Goal: Find specific page/section: Find specific page/section

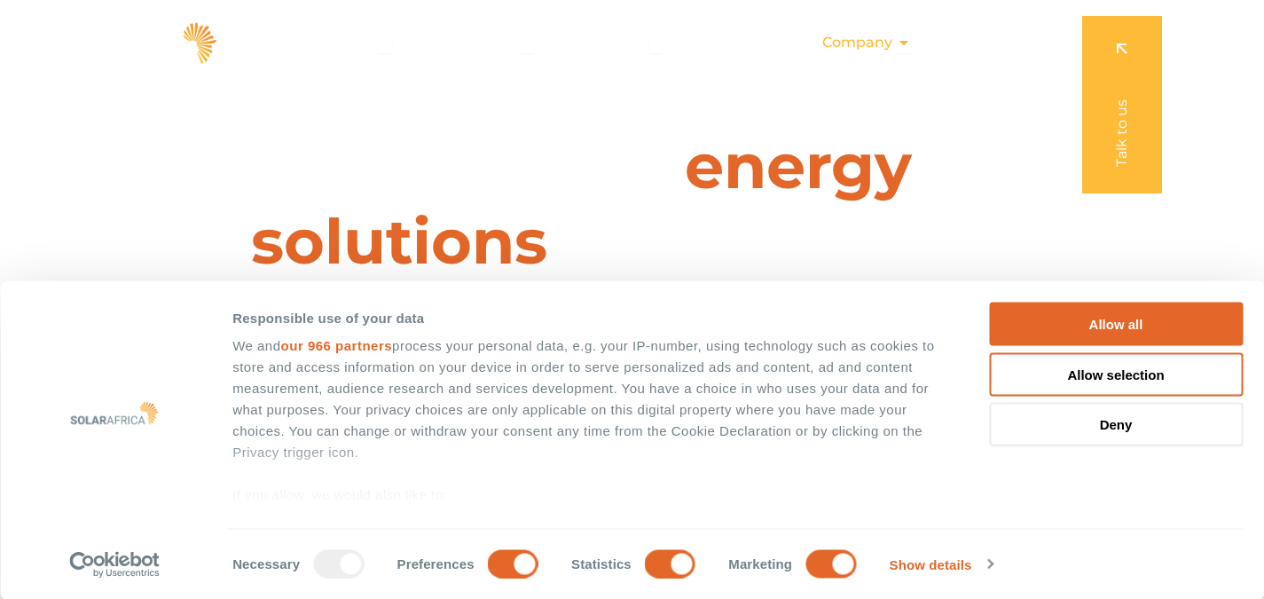
click at [897, 43] on div "Company Close Company Open Company" at bounding box center [866, 42] width 117 height 35
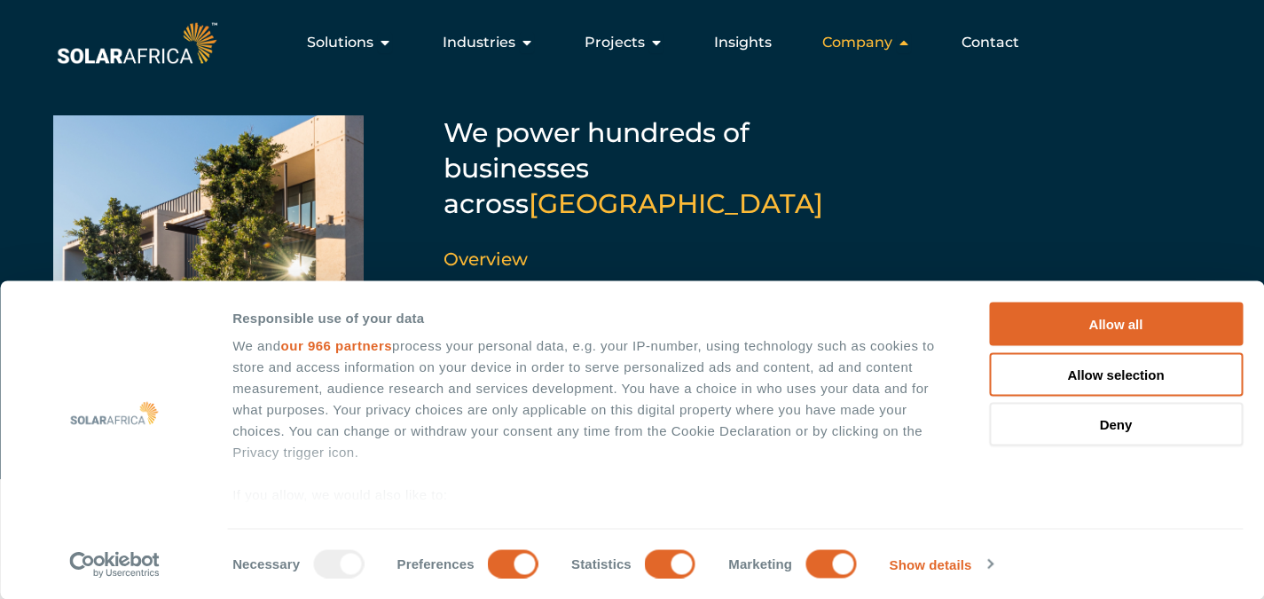
click at [870, 36] on span "Company" at bounding box center [857, 42] width 70 height 21
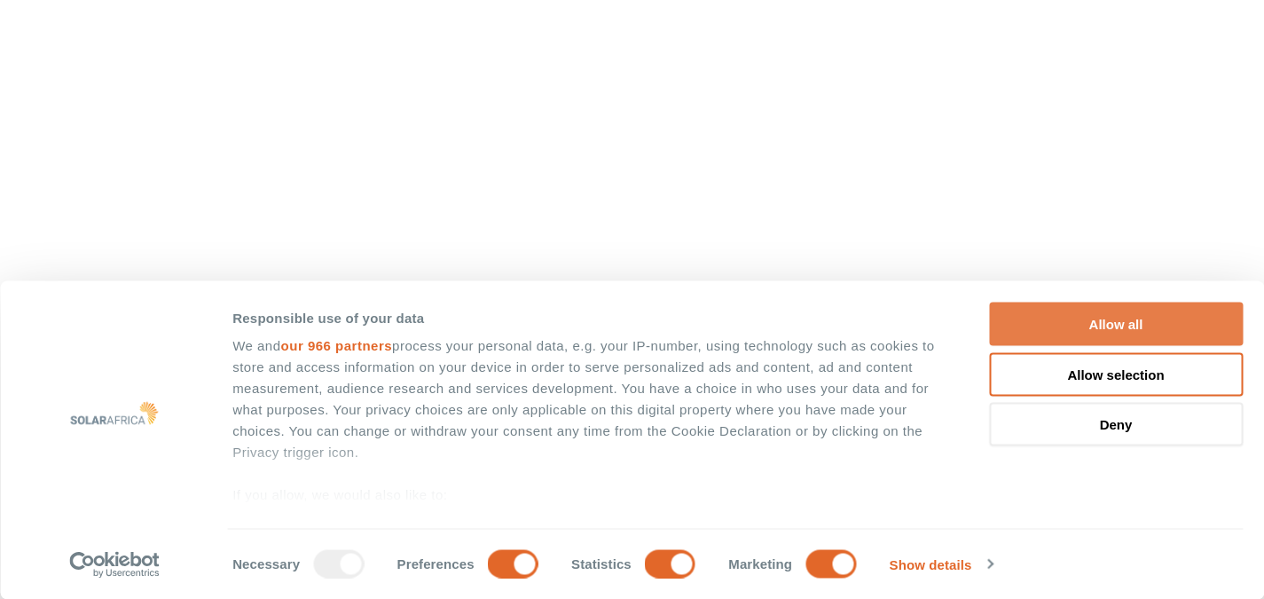
click at [1111, 324] on button "Allow all" at bounding box center [1116, 323] width 254 height 43
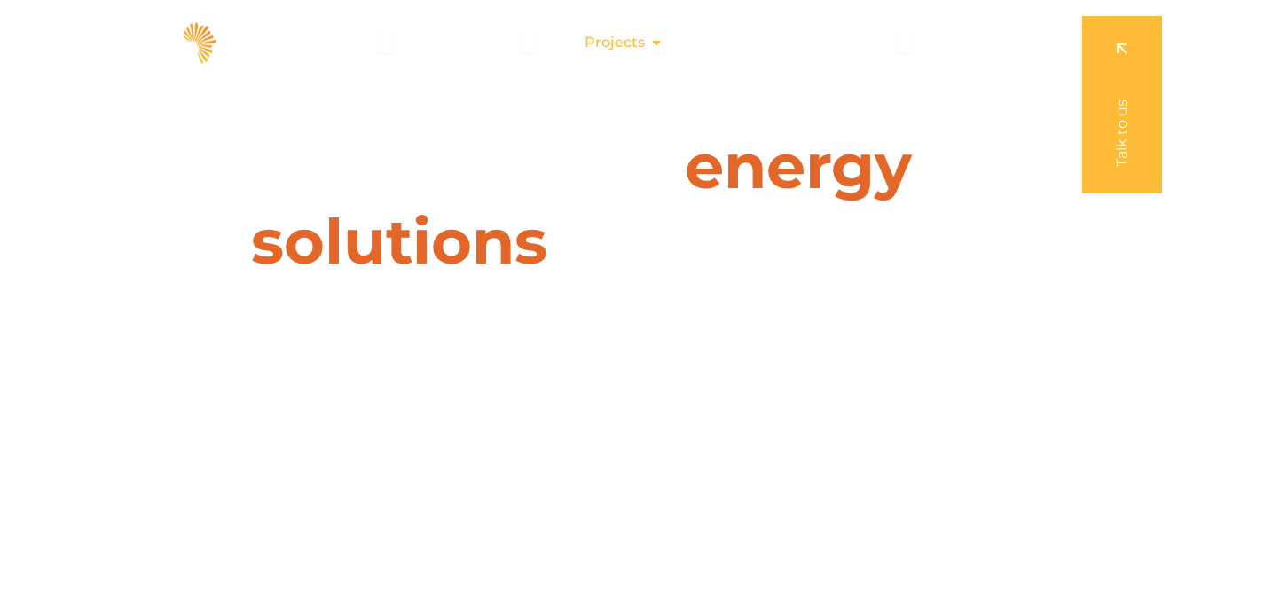
click at [635, 43] on span "Projects" at bounding box center [615, 42] width 60 height 21
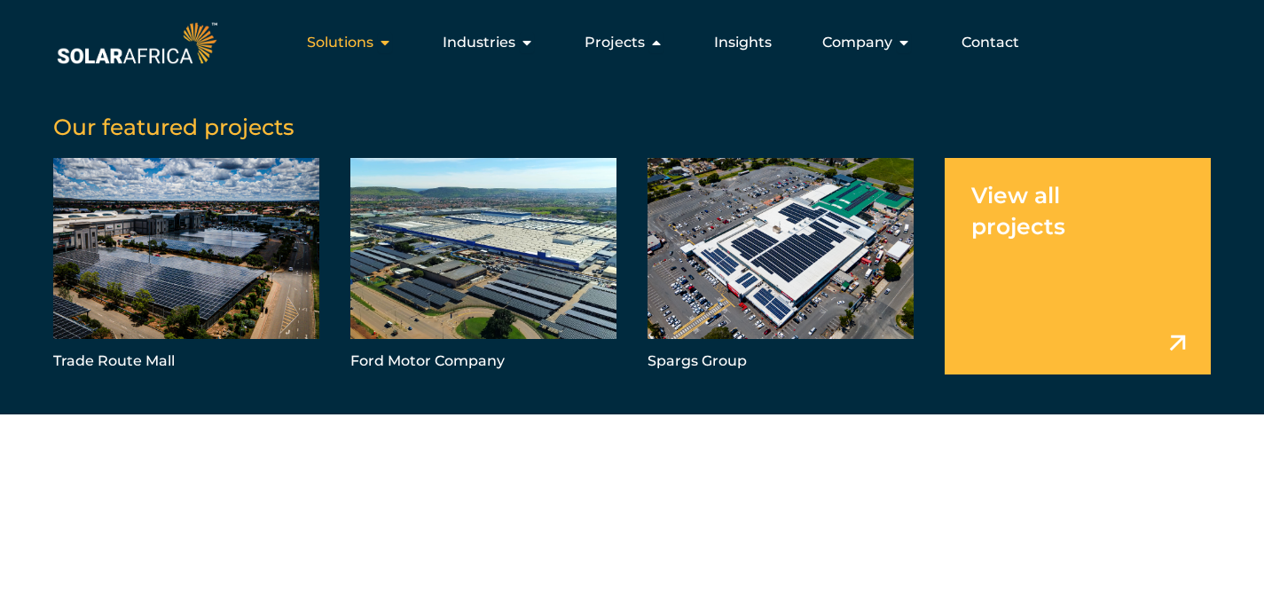
click at [382, 43] on div "Solutions Close Solutions Open Solutions" at bounding box center [350, 42] width 114 height 35
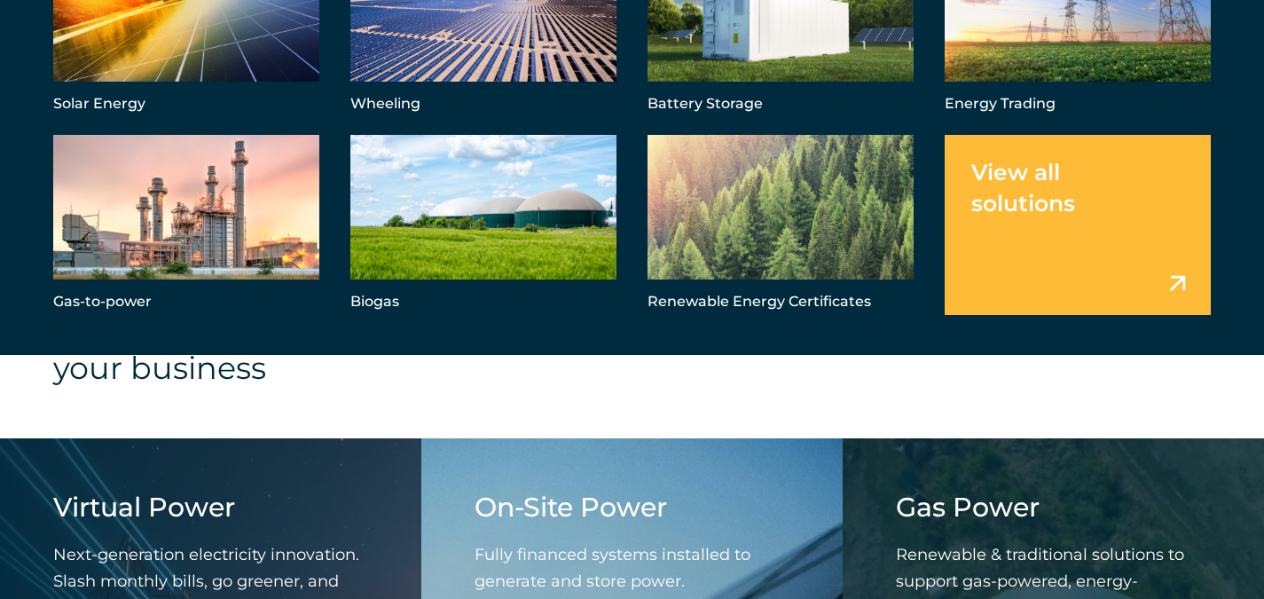
scroll to position [1774, 0]
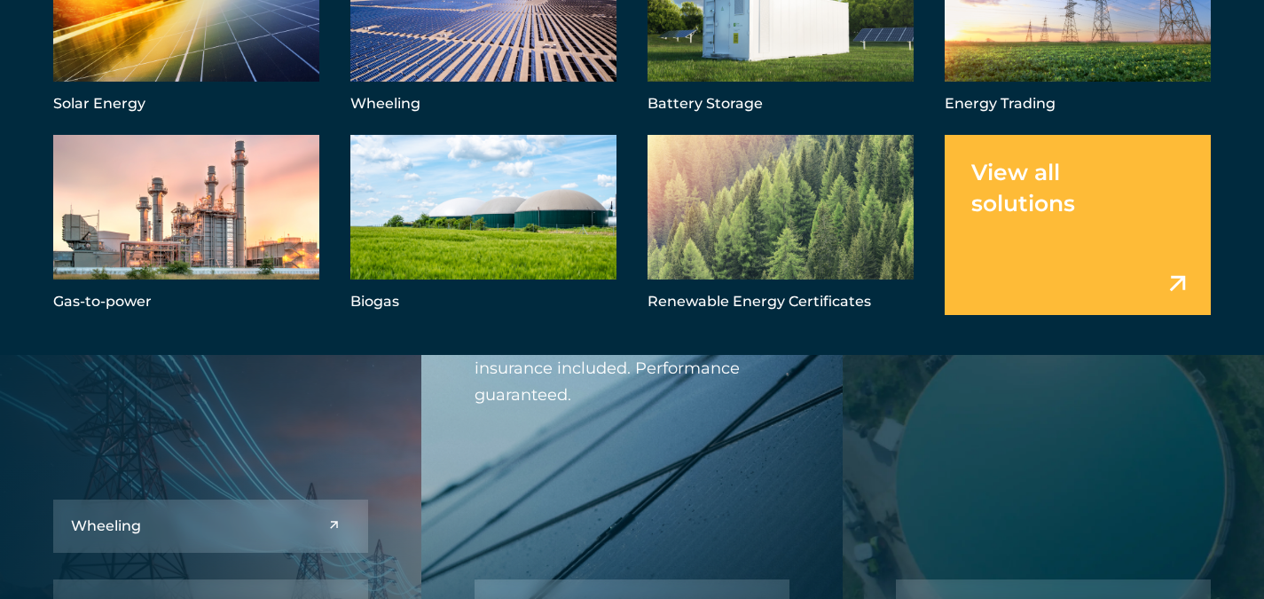
click at [1240, 83] on div "Pick your solution Solar Energy Wheeling Battery Storage Energy Trading Gas-to-…" at bounding box center [632, 97] width 1264 height 516
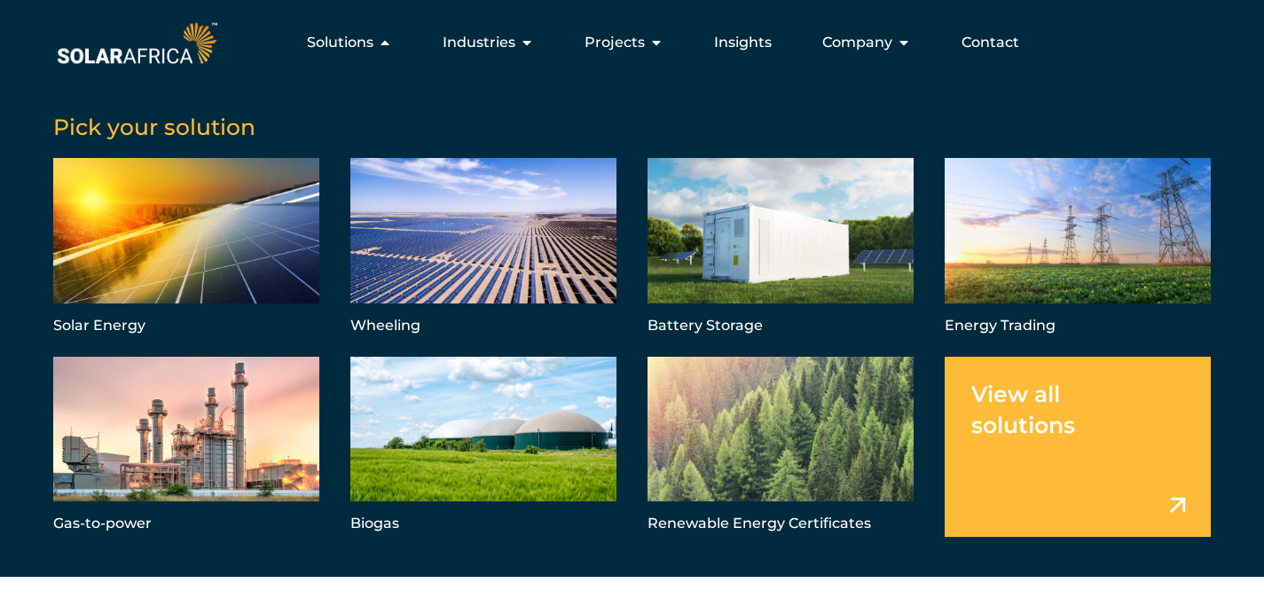
scroll to position [798, 0]
click at [997, 38] on span "Contact" at bounding box center [990, 42] width 58 height 21
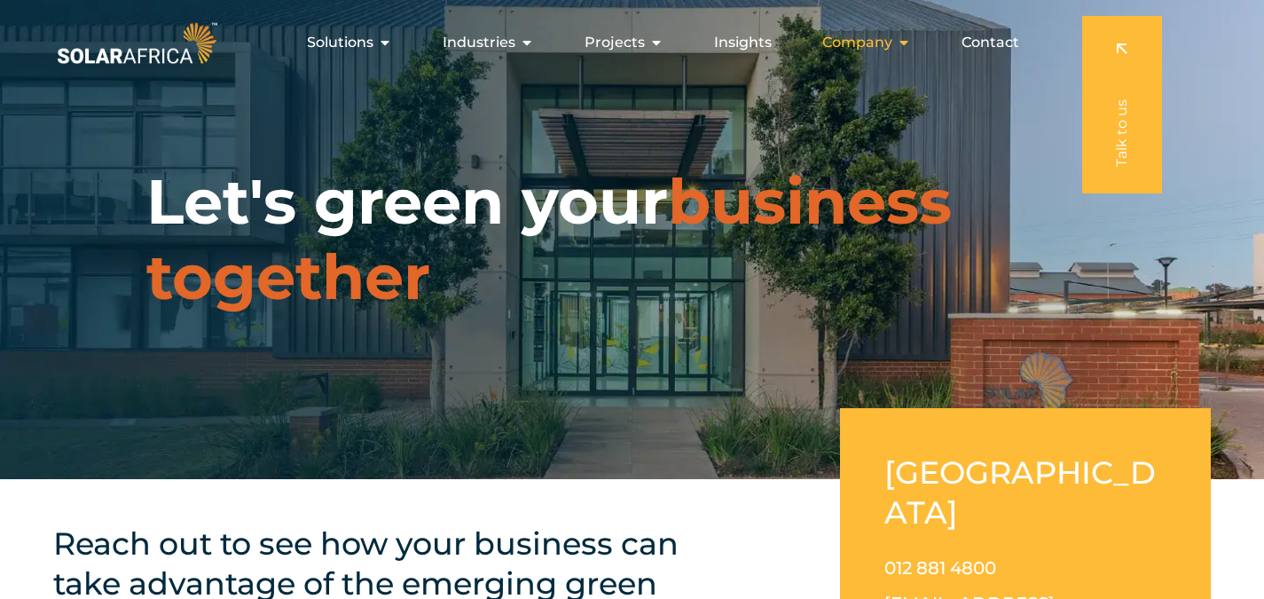
click at [890, 43] on span "Company" at bounding box center [857, 42] width 70 height 21
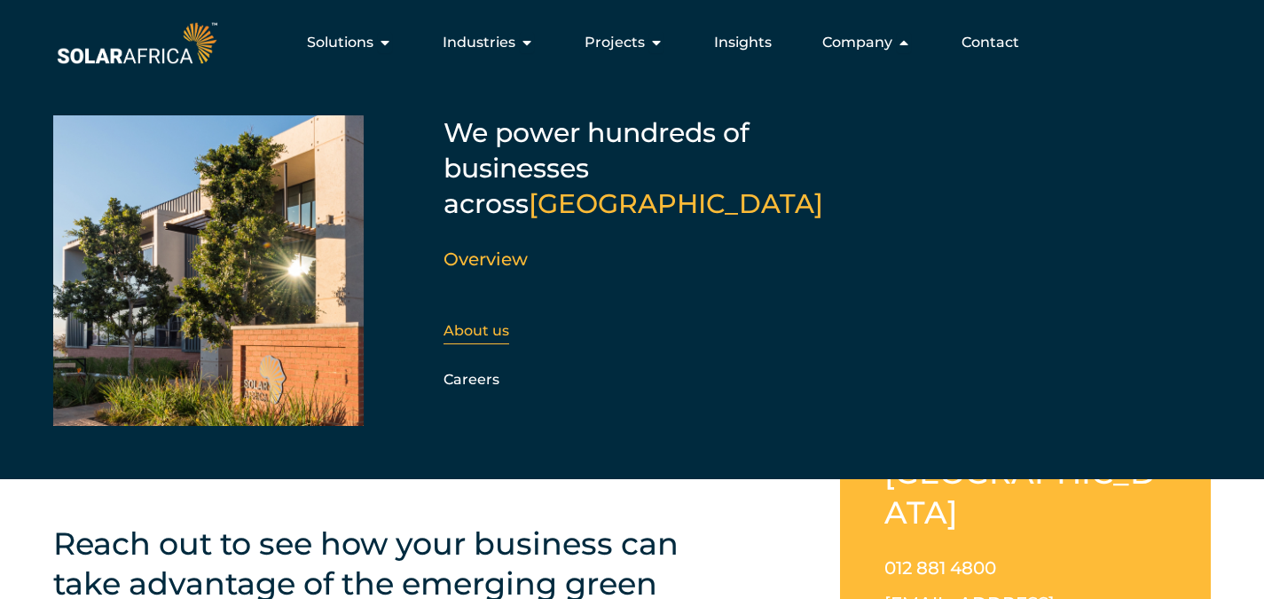
click at [482, 322] on link "About us" at bounding box center [476, 330] width 66 height 17
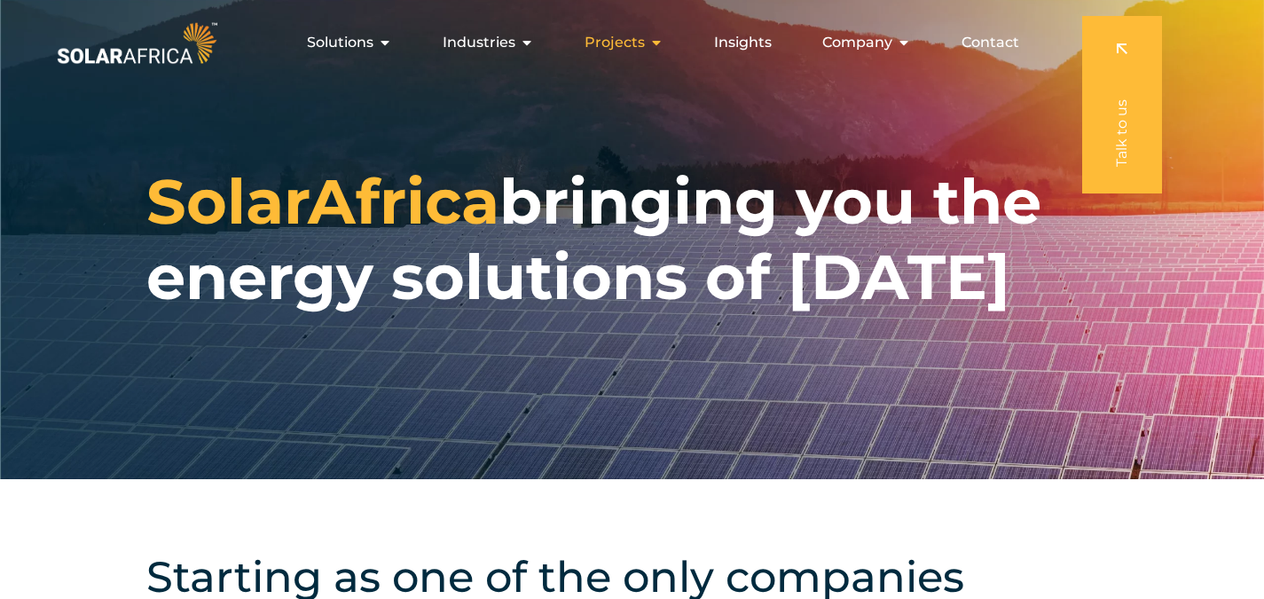
click at [661, 43] on icon "Menu" at bounding box center [656, 42] width 14 height 14
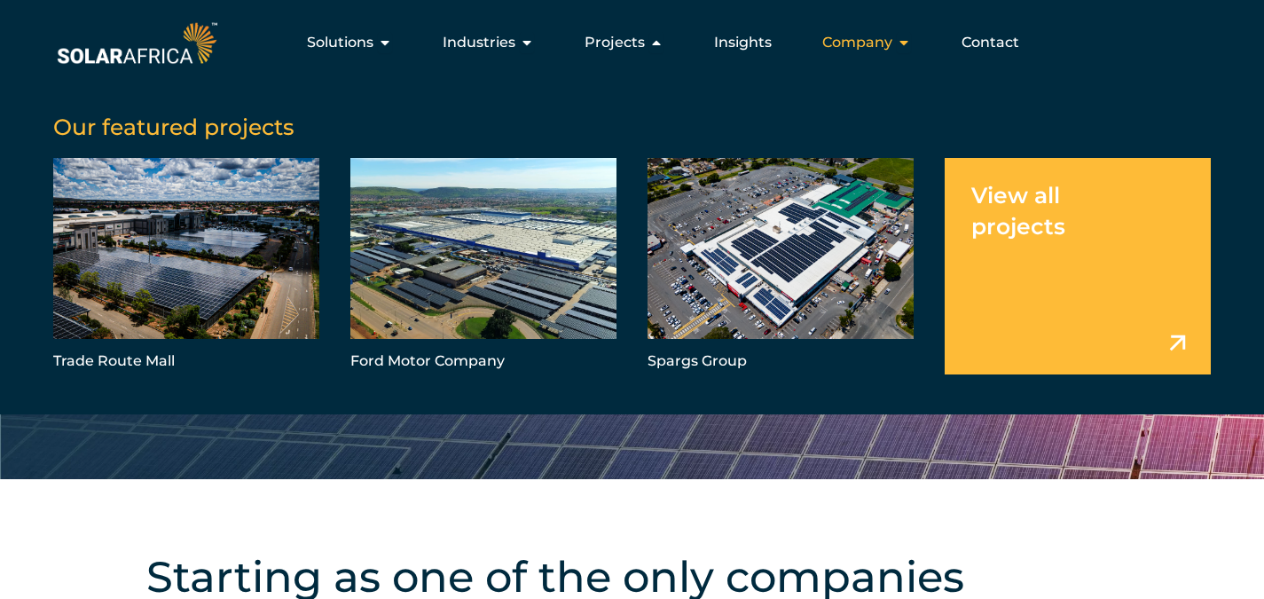
click at [905, 41] on icon "Menu" at bounding box center [904, 42] width 14 height 14
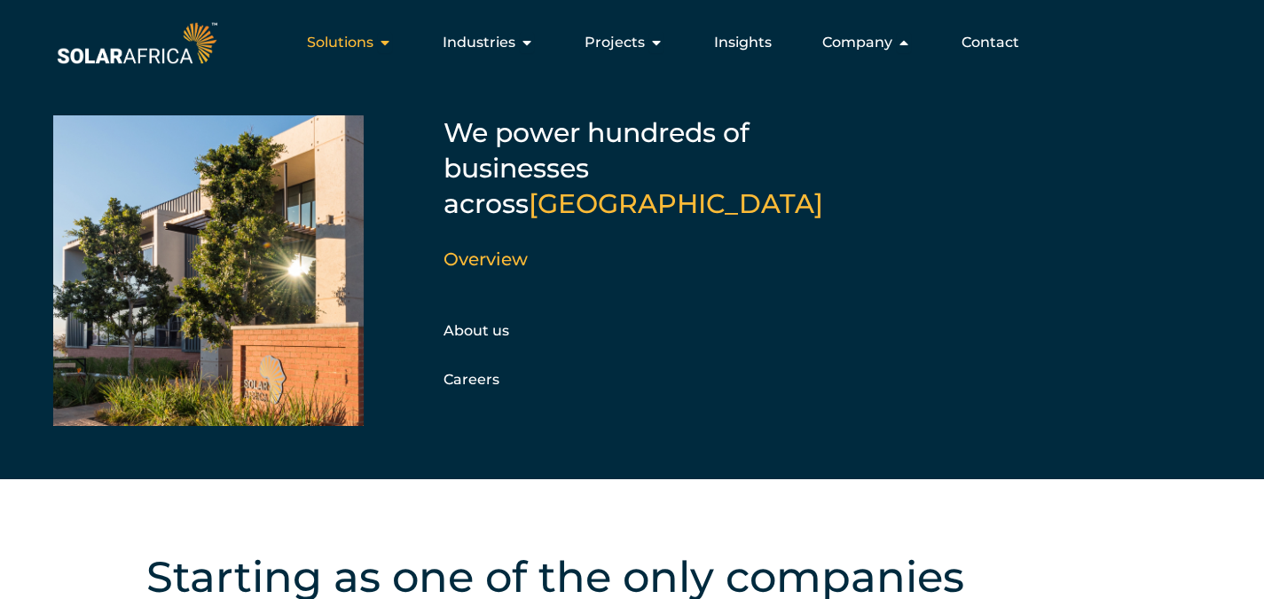
click at [392, 38] on icon "Menu" at bounding box center [385, 42] width 14 height 14
